Goal: Task Accomplishment & Management: Manage account settings

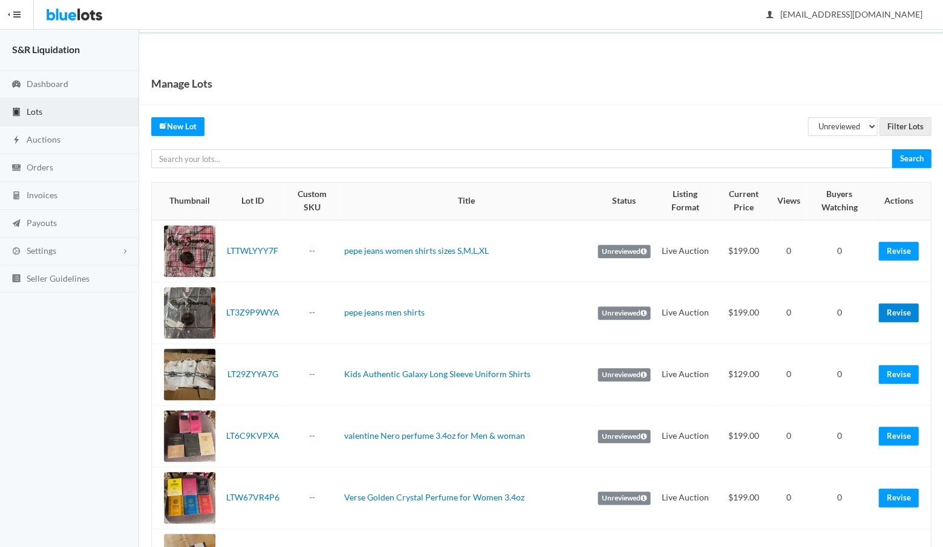
click at [894, 304] on link "Revise" at bounding box center [898, 313] width 40 height 19
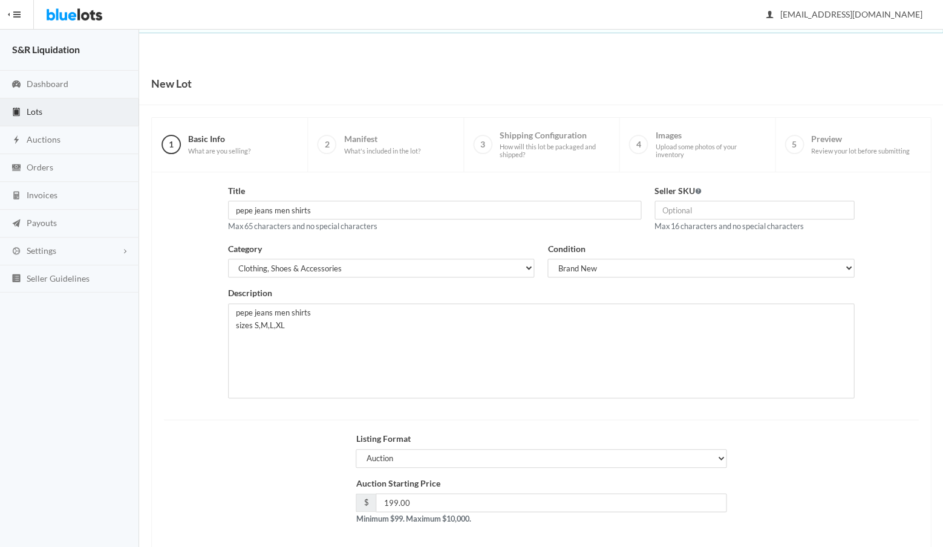
click at [33, 113] on span "Lots" at bounding box center [35, 111] width 16 height 10
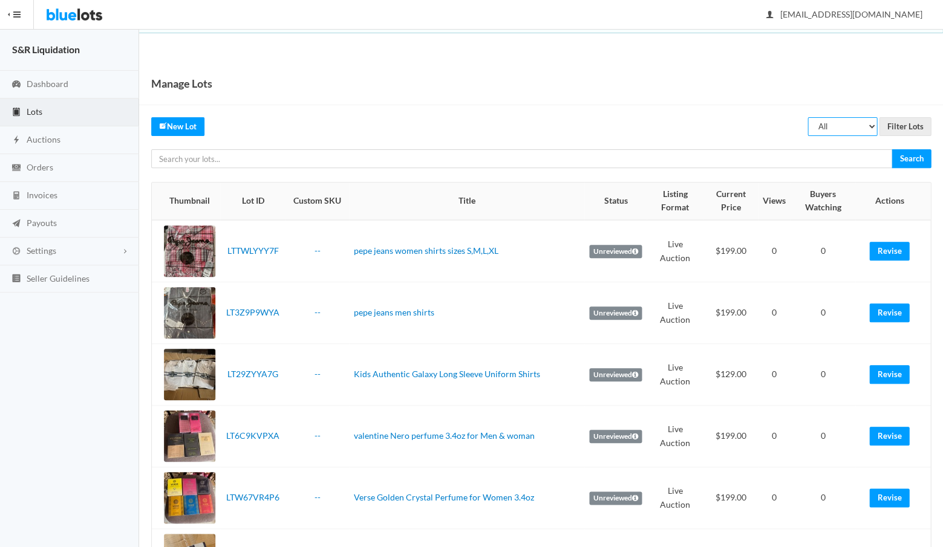
select select "unreviewed"
click at [900, 126] on input "Filter Lots" at bounding box center [905, 126] width 52 height 19
